Goal: Navigation & Orientation: Find specific page/section

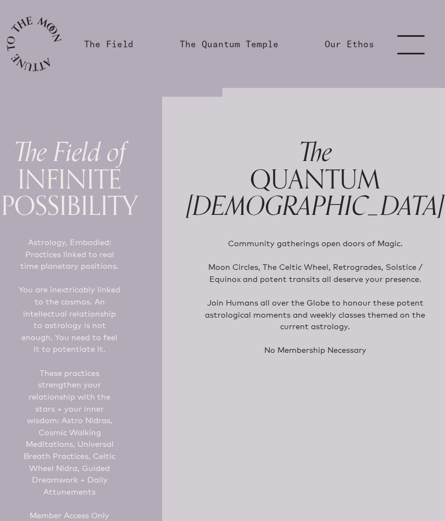
click at [411, 37] on link "menu" at bounding box center [417, 44] width 55 height 88
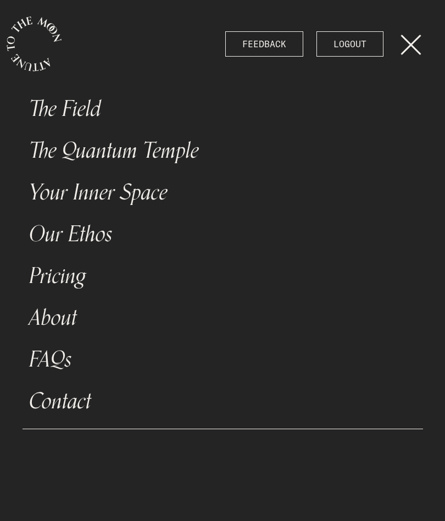
click at [87, 107] on link "The Field" at bounding box center [223, 109] width 401 height 42
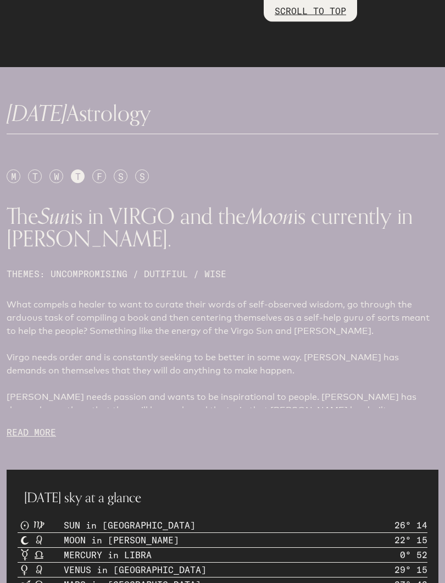
scroll to position [467, 0]
click at [98, 170] on div "F" at bounding box center [99, 176] width 14 height 14
click at [119, 173] on div "S" at bounding box center [121, 176] width 14 height 14
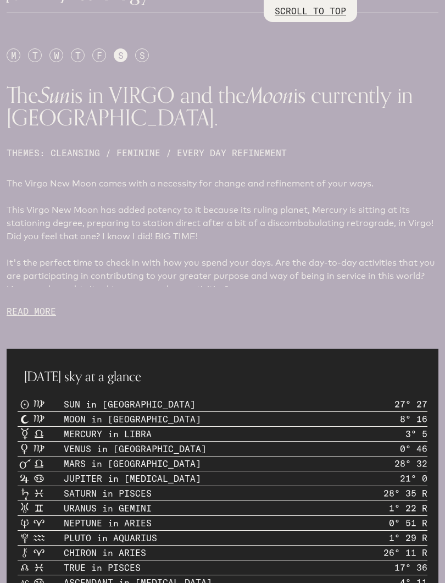
scroll to position [588, 0]
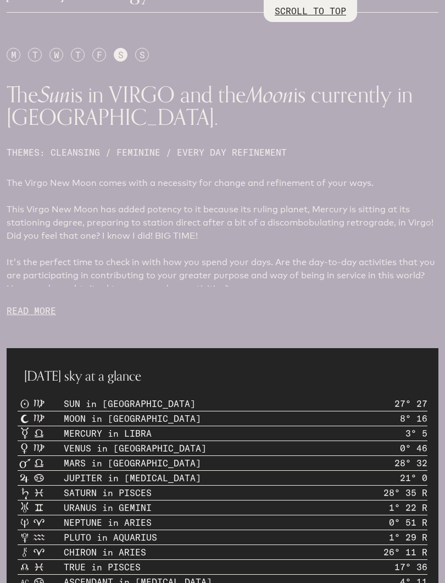
click at [38, 311] on p "READ MORE" at bounding box center [223, 310] width 432 height 13
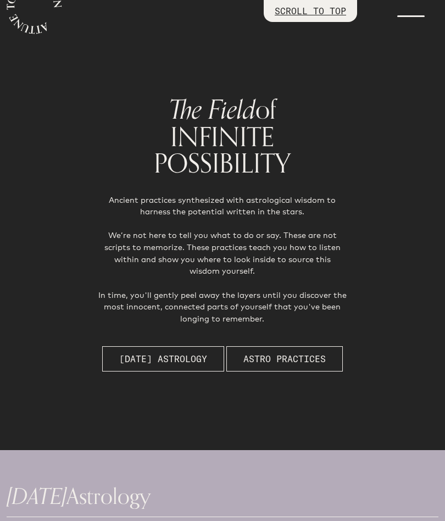
scroll to position [0, 0]
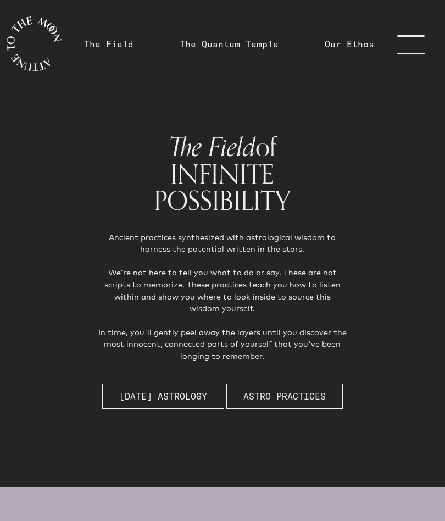
click at [229, 44] on link "The Quantum Temple" at bounding box center [229, 43] width 99 height 13
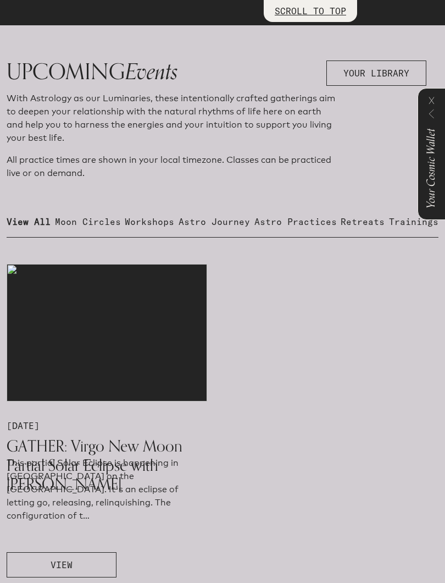
scroll to position [517, 0]
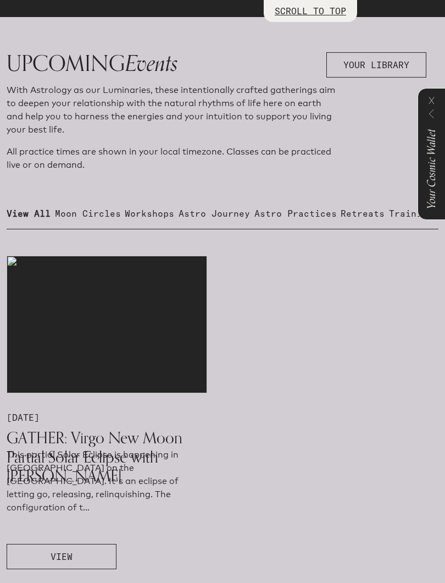
click at [75, 521] on button "VIEW" at bounding box center [62, 556] width 110 height 25
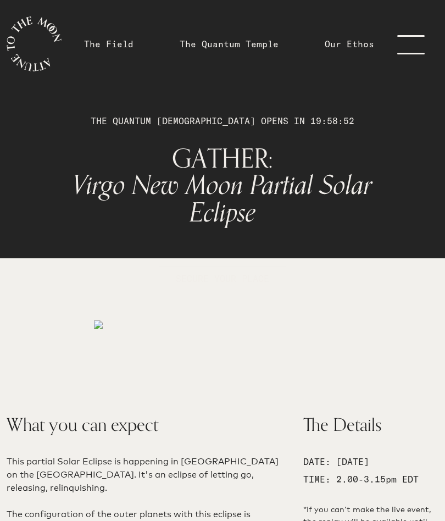
click at [112, 46] on link "The Field" at bounding box center [108, 43] width 49 height 13
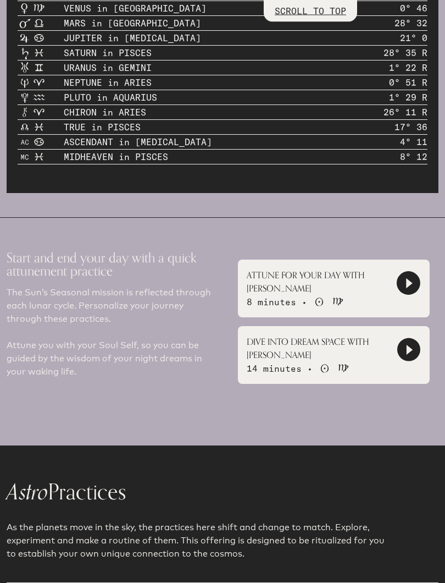
scroll to position [1031, 0]
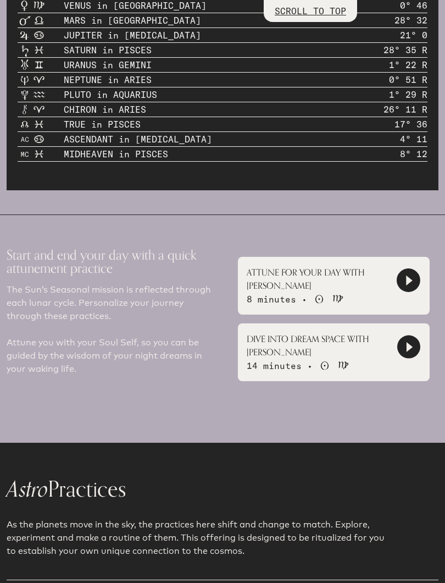
click at [410, 278] on icon at bounding box center [408, 280] width 23 height 23
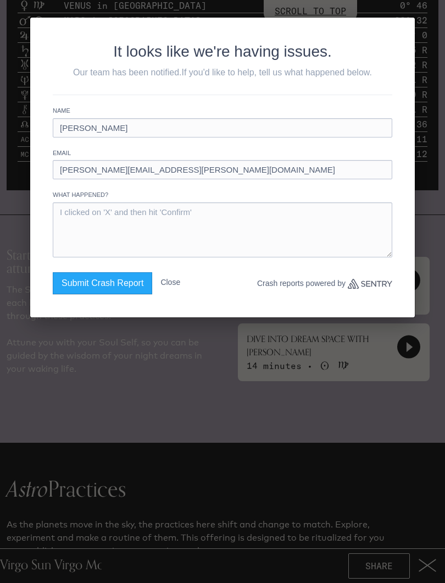
click at [175, 278] on button "Close" at bounding box center [171, 282] width 20 height 20
